Goal: Information Seeking & Learning: Learn about a topic

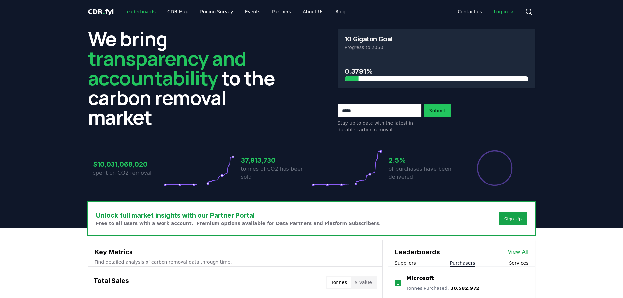
click at [137, 11] on link "Leaderboards" at bounding box center [140, 12] width 42 height 12
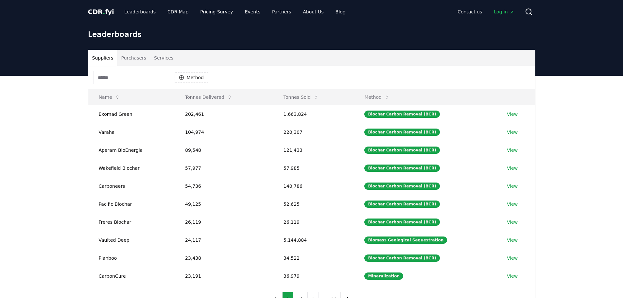
click at [132, 50] on button "Purchasers" at bounding box center [133, 58] width 33 height 16
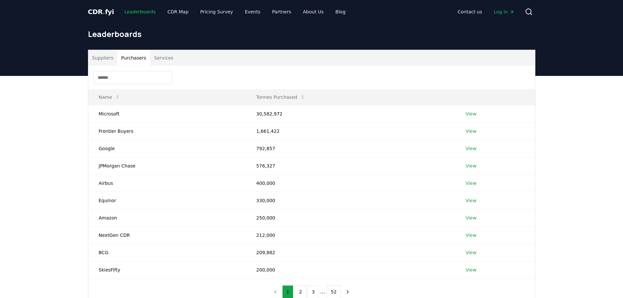
click at [136, 8] on link "Leaderboards" at bounding box center [140, 12] width 42 height 12
click at [94, 10] on span "CDR . fyi" at bounding box center [101, 12] width 26 height 8
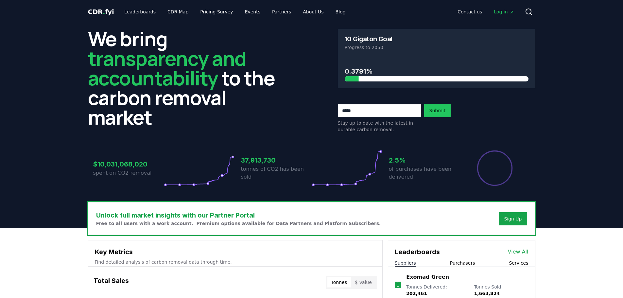
click at [346, 70] on h3 "0.3791%" at bounding box center [437, 71] width 184 height 10
click at [368, 42] on h3 "10 Gigaton Goal" at bounding box center [369, 39] width 48 height 7
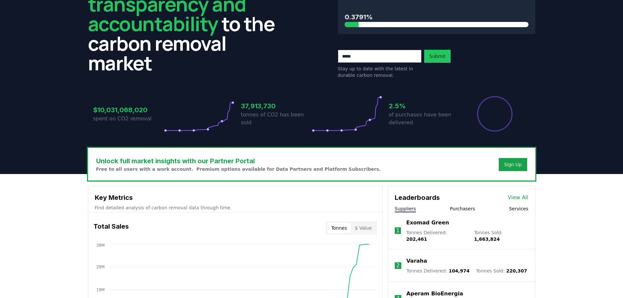
scroll to position [65, 0]
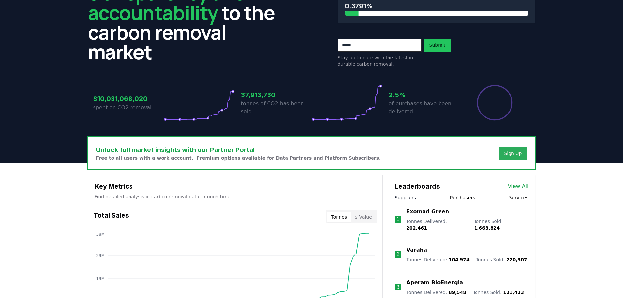
click at [518, 156] on div "Sign Up" at bounding box center [513, 153] width 18 height 7
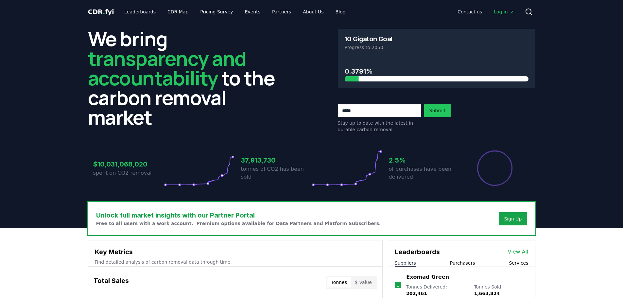
click at [512, 11] on icon "Main" at bounding box center [511, 11] width 5 height 5
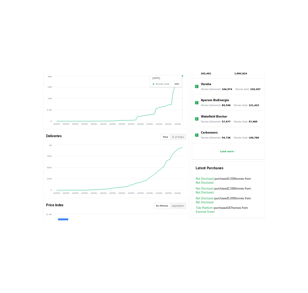
scroll to position [294, 0]
